Goal: Find contact information: Find contact information

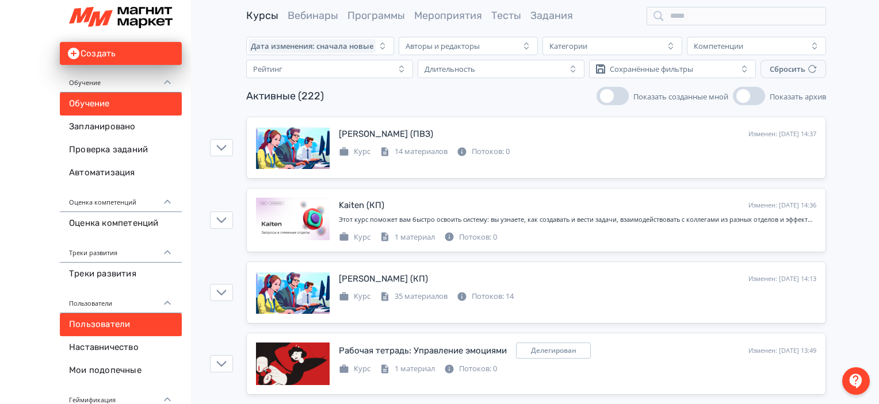
click at [115, 333] on link "Пользователи" at bounding box center [121, 325] width 122 height 23
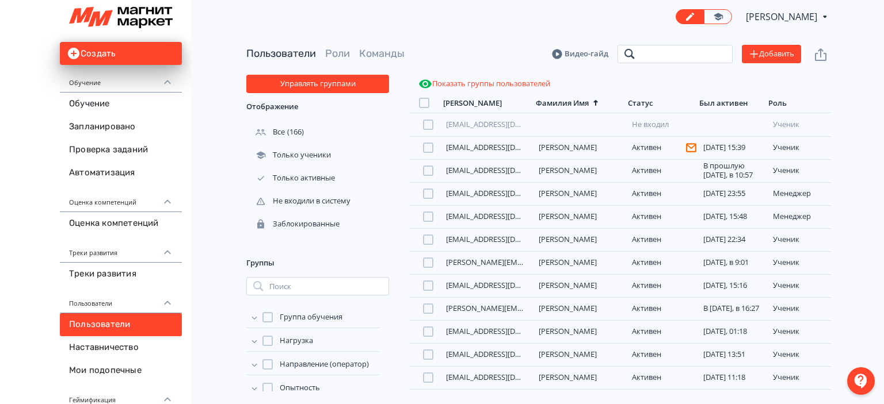
click at [672, 58] on input "search" at bounding box center [674, 54] width 115 height 18
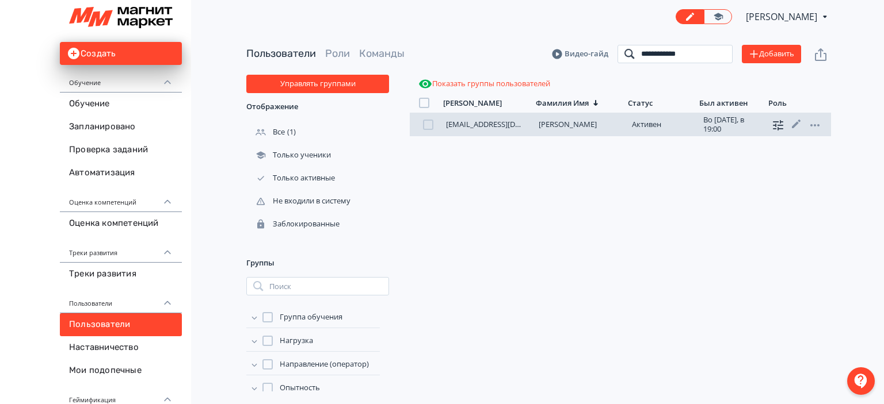
type input "**********"
click at [773, 131] on icon at bounding box center [778, 126] width 14 height 14
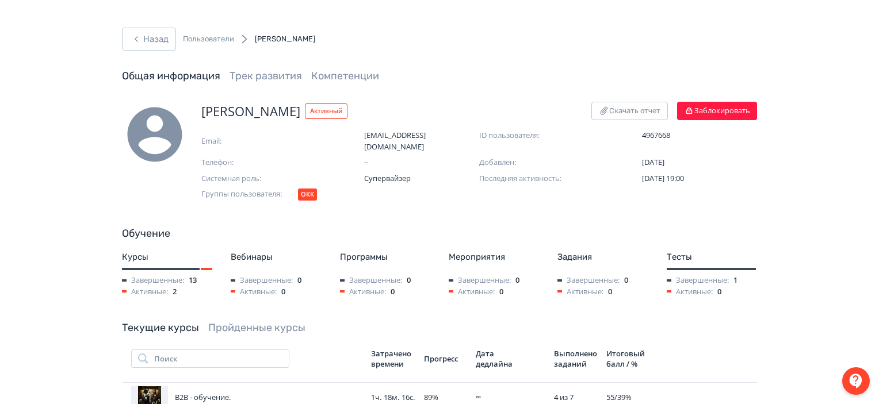
click at [409, 137] on span "[EMAIL_ADDRESS][DOMAIN_NAME]" at bounding box center [421, 141] width 115 height 22
copy span "[EMAIL_ADDRESS][DOMAIN_NAME]"
